Goal: Information Seeking & Learning: Learn about a topic

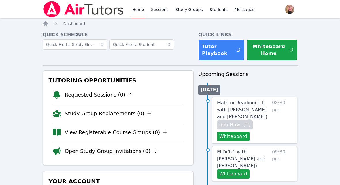
click at [136, 134] on link "View Registerable Course Groups (0)" at bounding box center [116, 132] width 102 height 8
